Goal: Browse casually

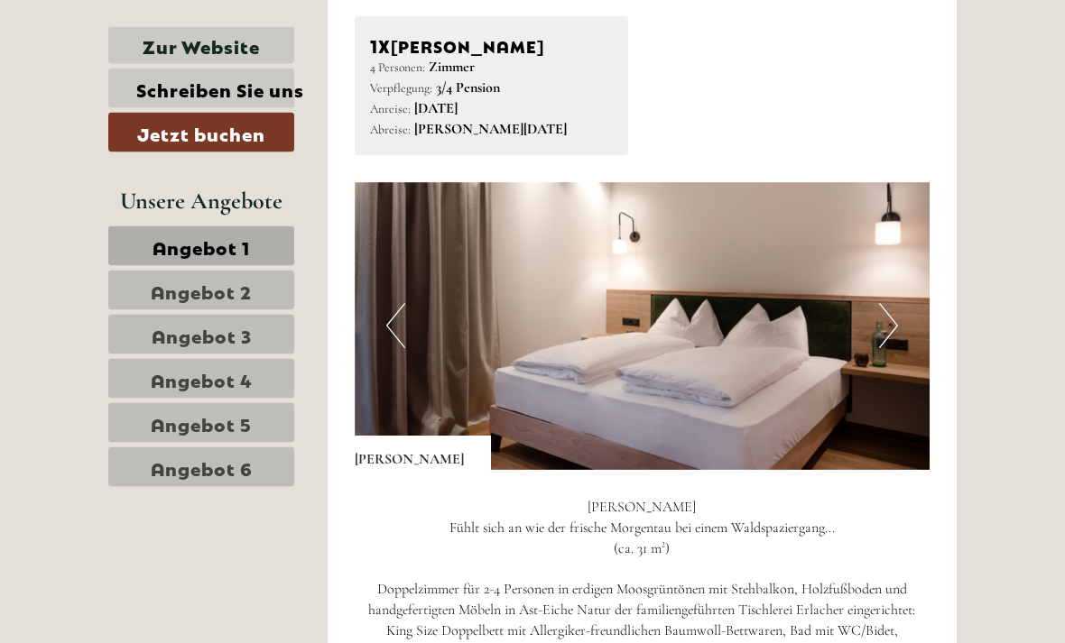
scroll to position [1708, 0]
click at [893, 309] on button "Next" at bounding box center [888, 325] width 19 height 45
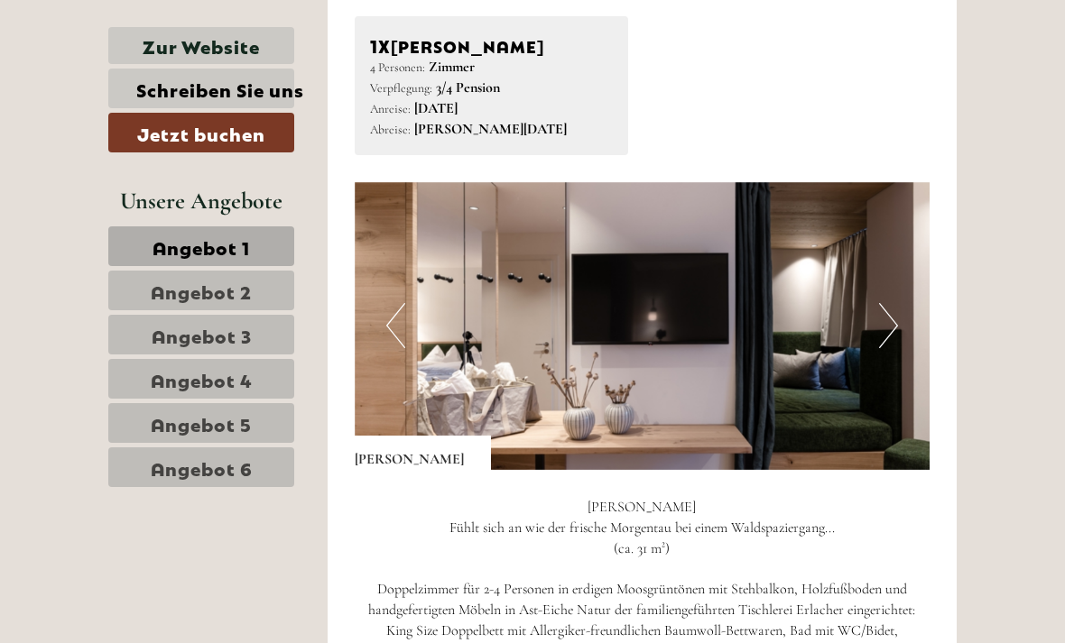
click at [899, 316] on img at bounding box center [643, 326] width 576 height 288
click at [899, 321] on img at bounding box center [643, 326] width 576 height 288
click at [884, 326] on button "Next" at bounding box center [888, 325] width 19 height 45
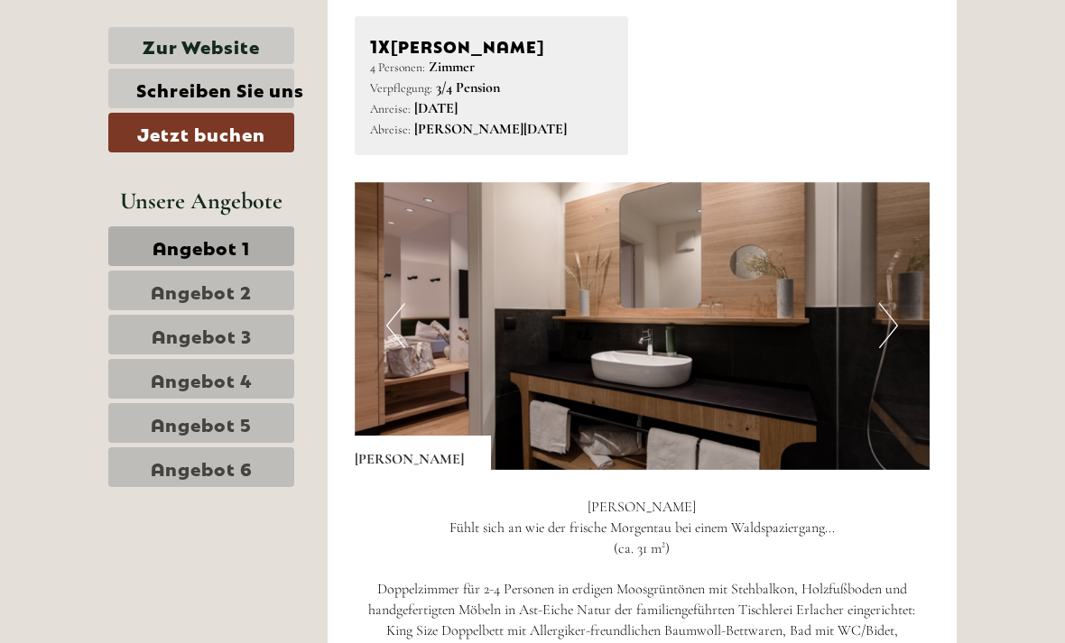
click at [893, 319] on button "Next" at bounding box center [888, 325] width 19 height 45
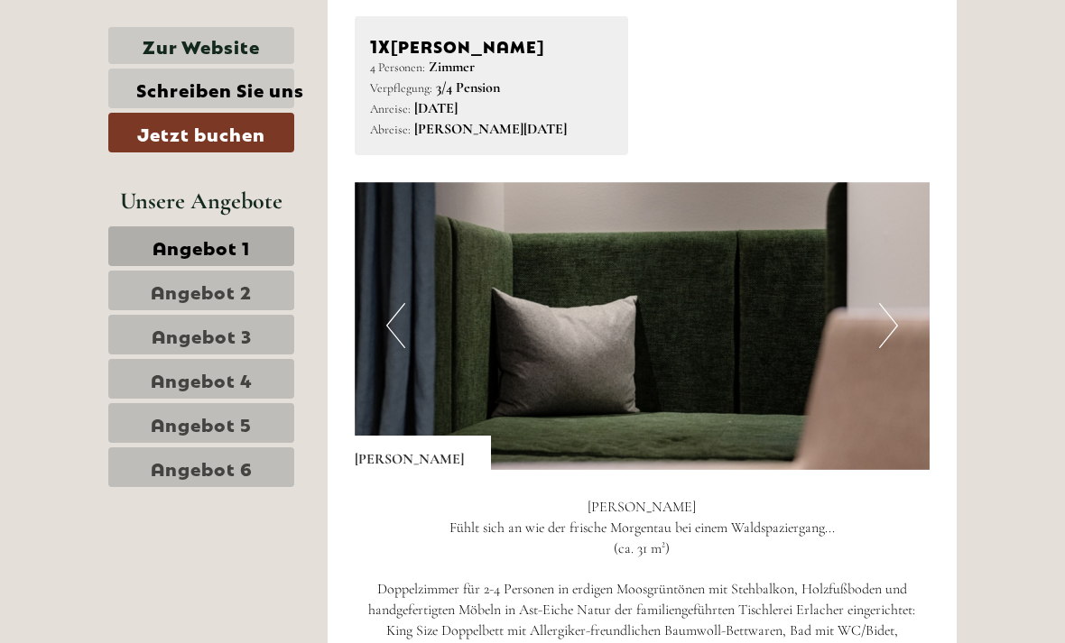
click at [879, 315] on button "Next" at bounding box center [888, 325] width 19 height 45
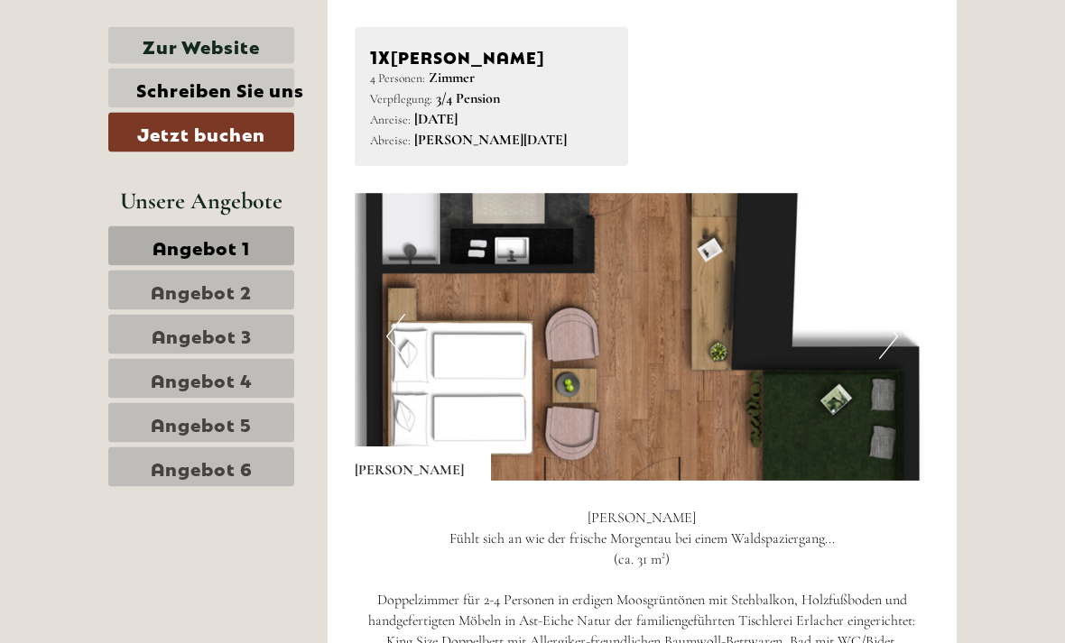
scroll to position [1698, 0]
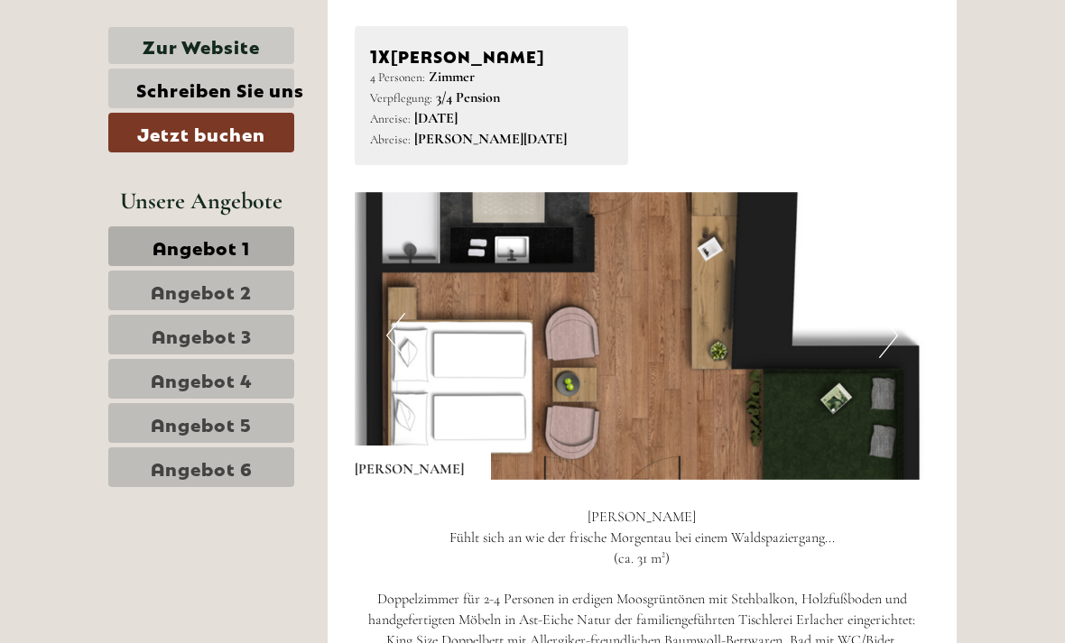
click at [884, 326] on button "Next" at bounding box center [888, 335] width 19 height 45
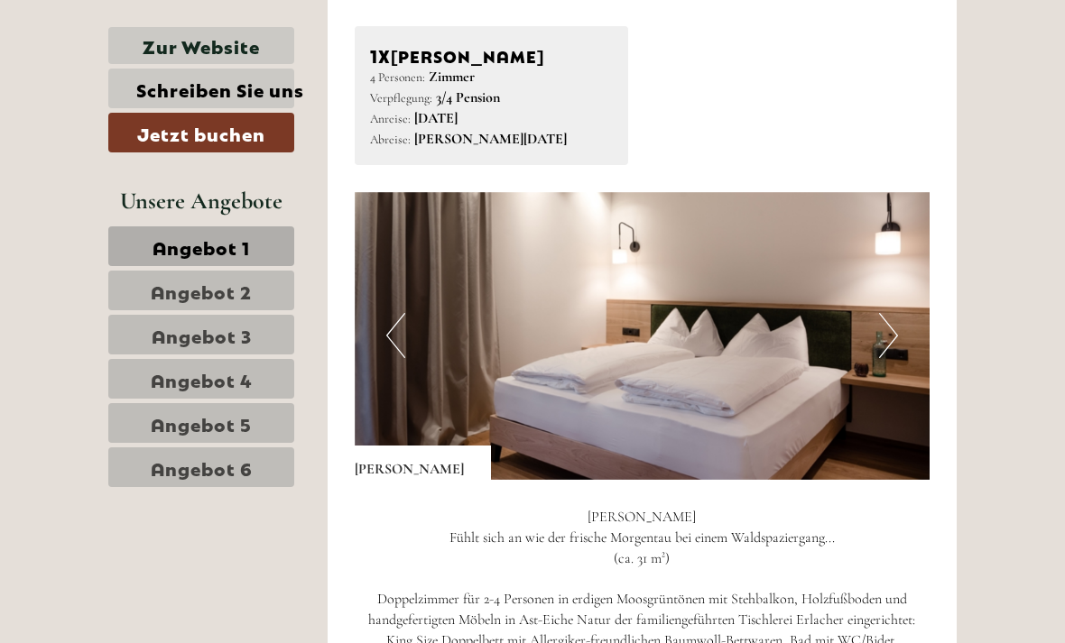
click at [886, 329] on button "Next" at bounding box center [888, 335] width 19 height 45
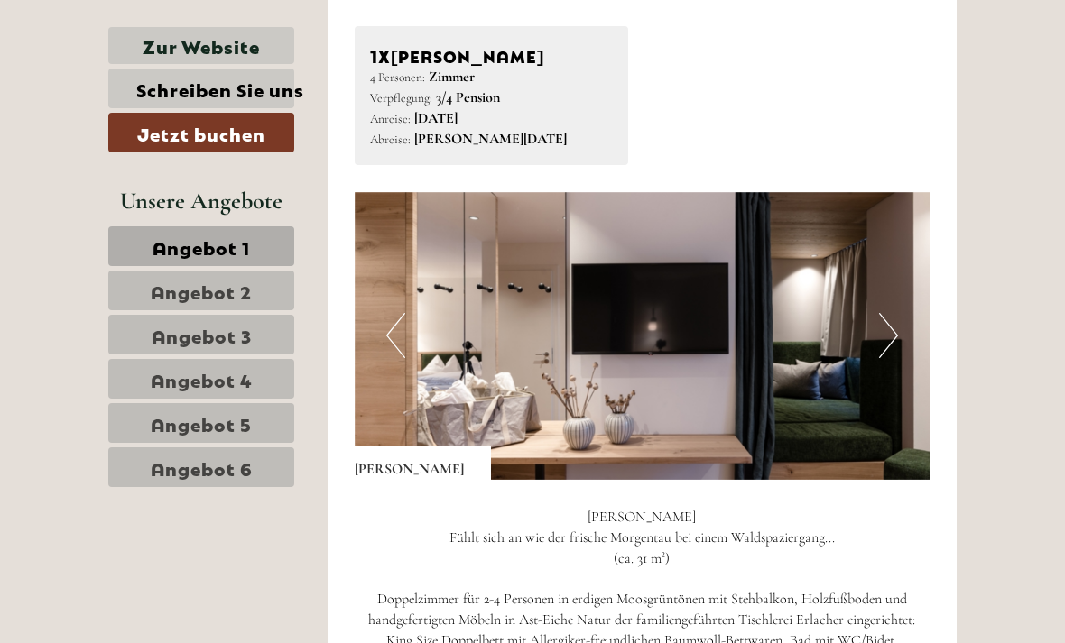
click at [890, 325] on button "Next" at bounding box center [888, 335] width 19 height 45
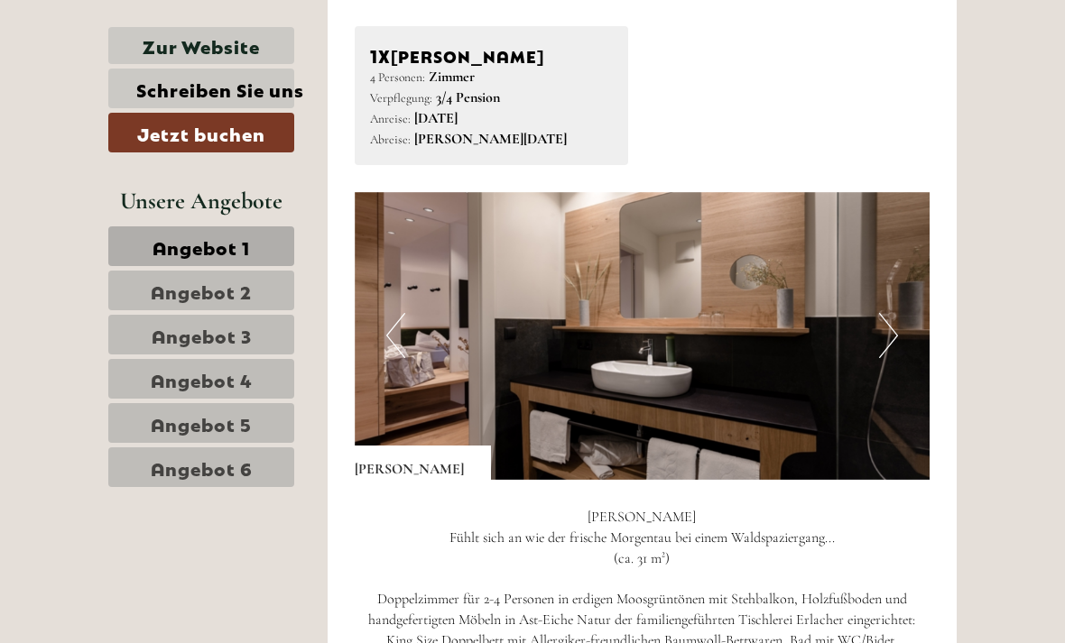
click at [895, 323] on button "Next" at bounding box center [888, 335] width 19 height 45
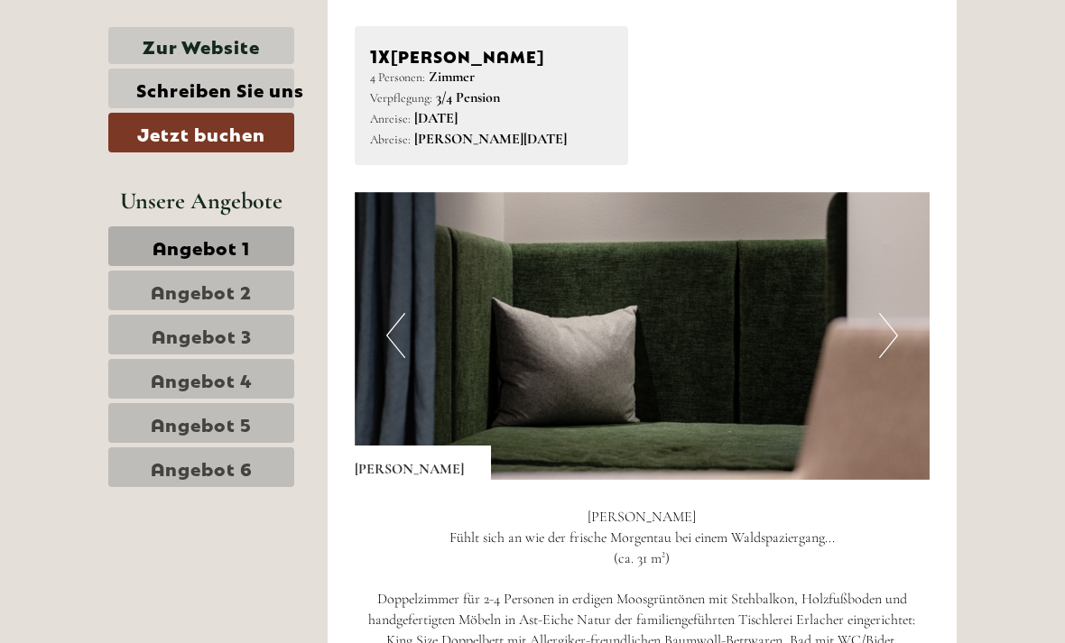
click at [893, 321] on button "Next" at bounding box center [888, 335] width 19 height 45
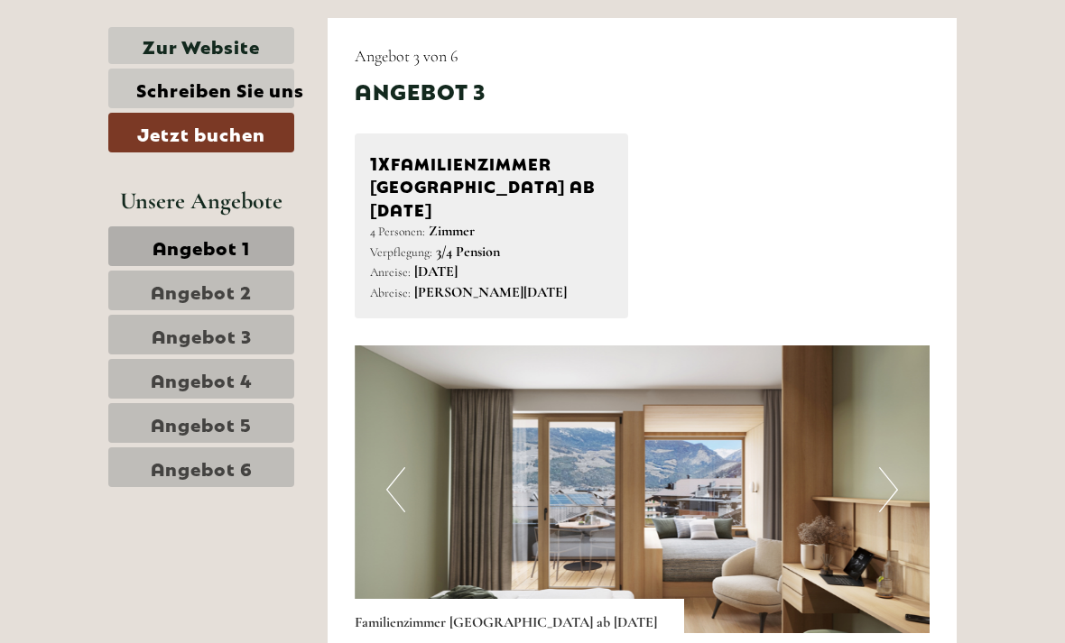
scroll to position [3960, 0]
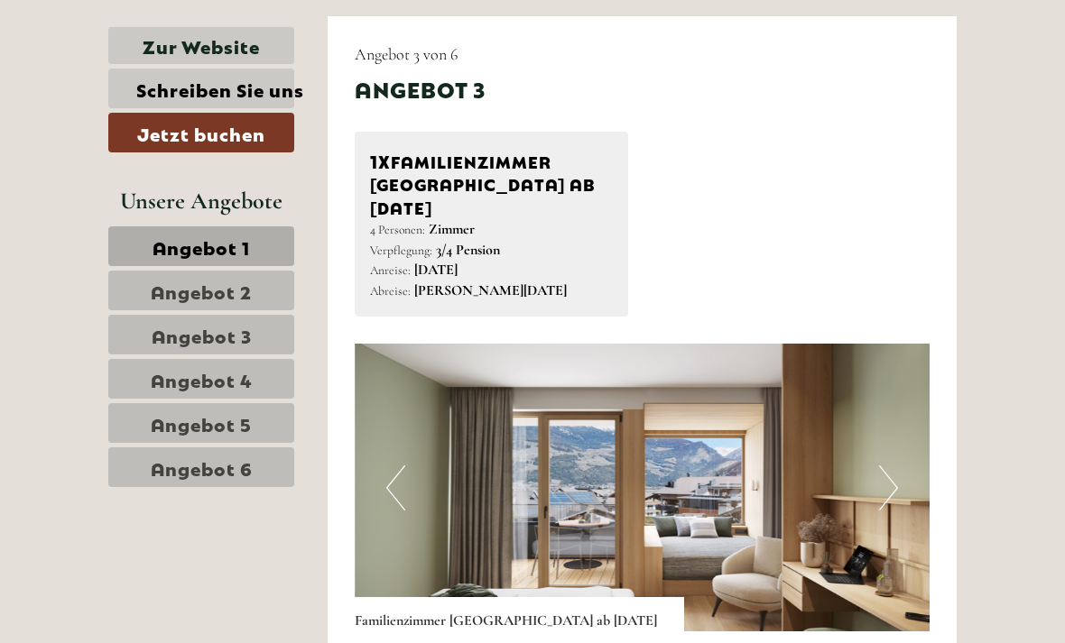
click at [896, 466] on button "Next" at bounding box center [888, 488] width 19 height 45
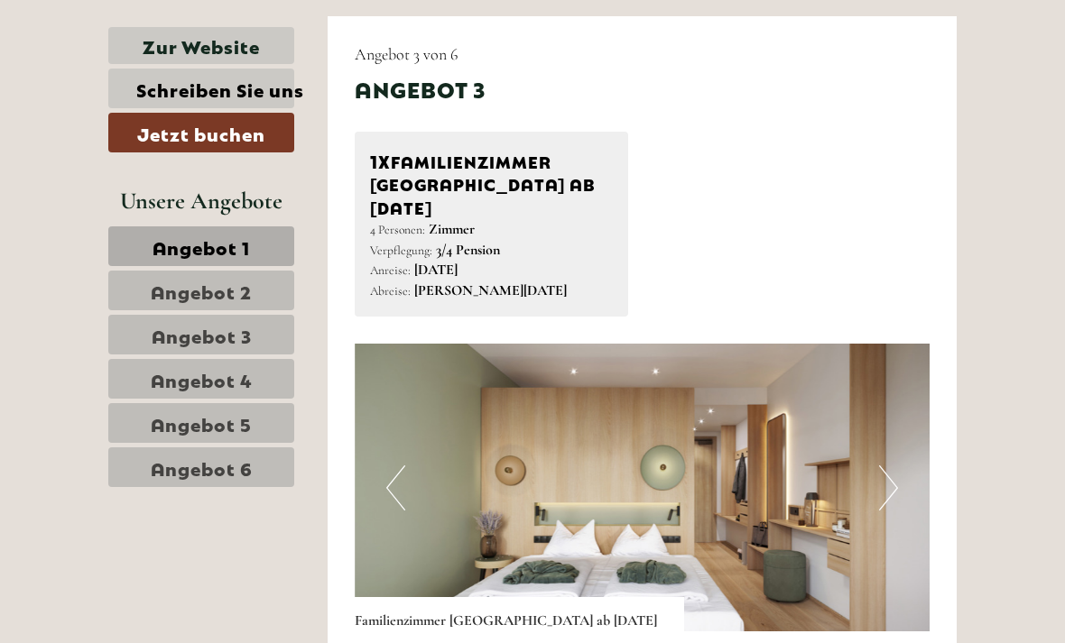
click at [896, 466] on button "Next" at bounding box center [888, 488] width 19 height 45
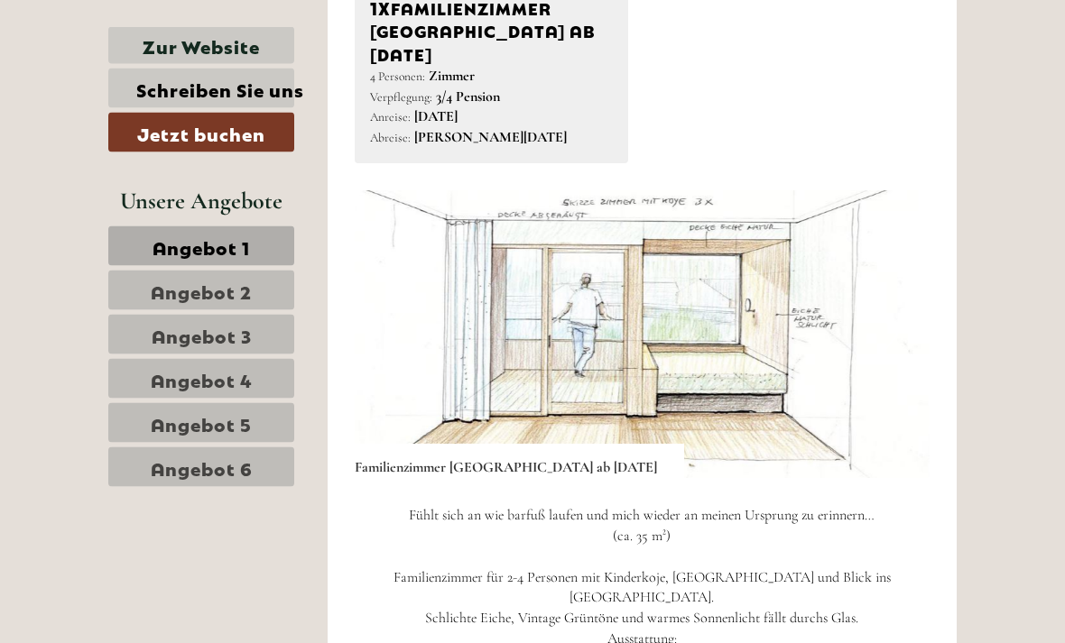
scroll to position [4114, 0]
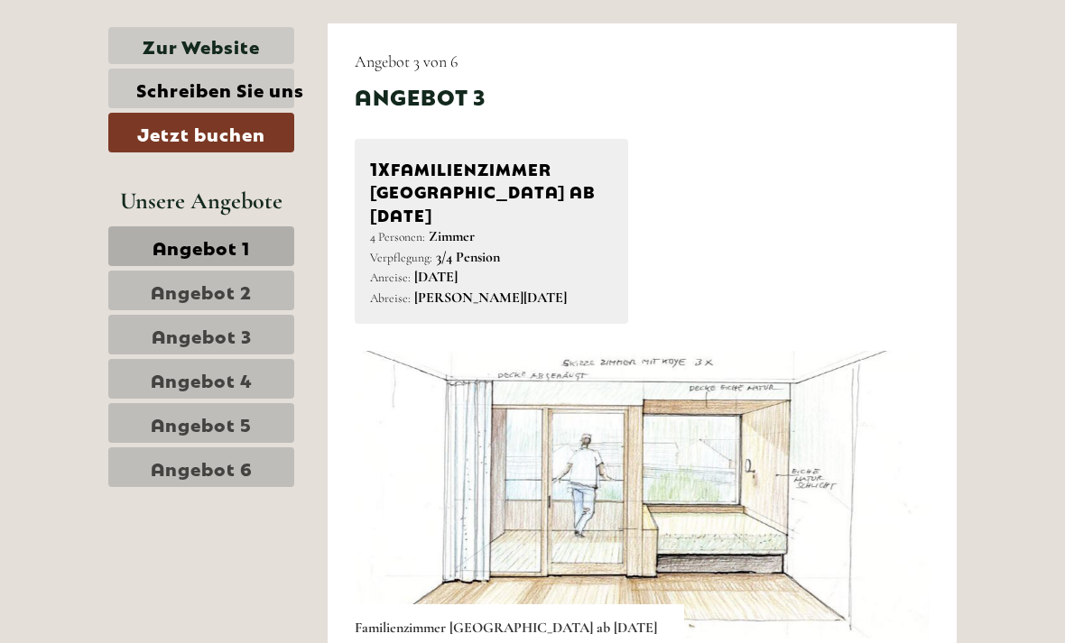
click at [849, 466] on img at bounding box center [643, 495] width 576 height 288
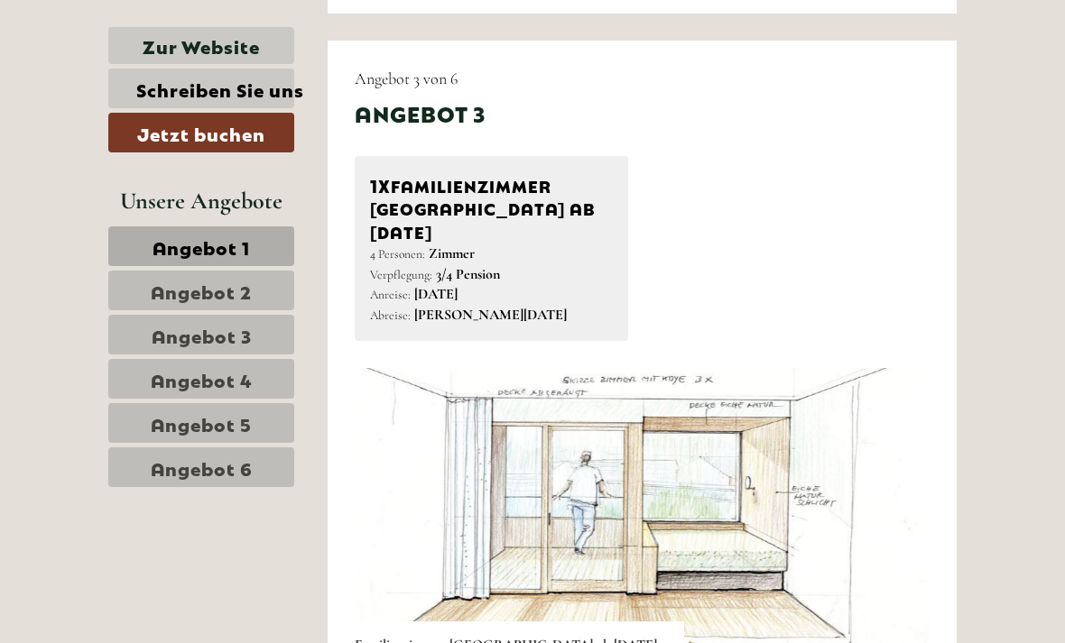
click at [821, 499] on img at bounding box center [643, 512] width 576 height 288
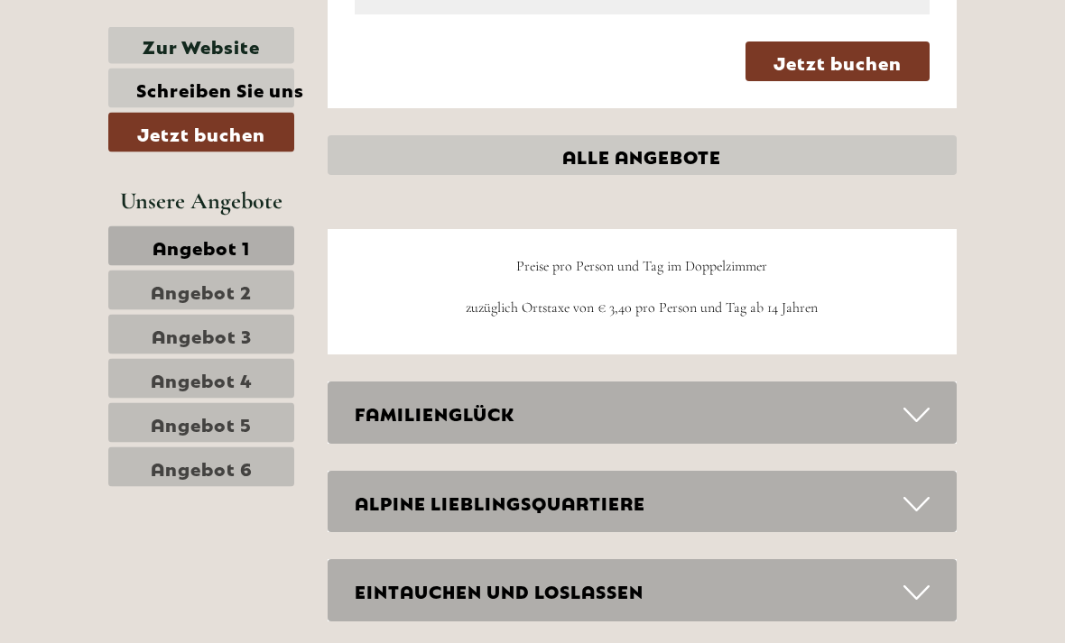
scroll to position [5068, 0]
click at [928, 401] on icon at bounding box center [916, 416] width 26 height 31
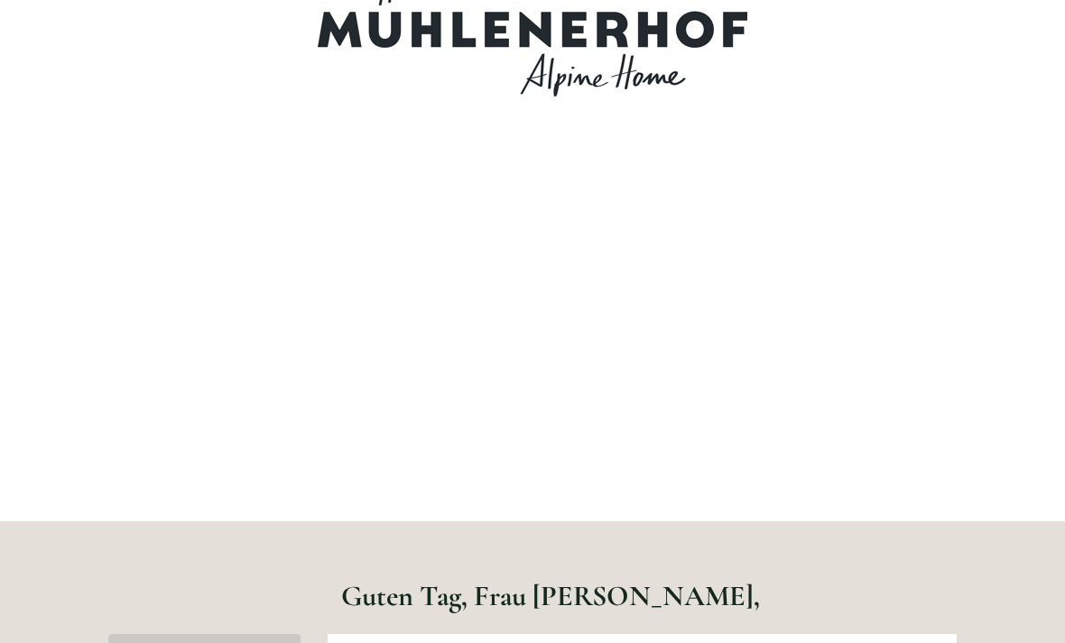
scroll to position [30, 0]
